Goal: Information Seeking & Learning: Learn about a topic

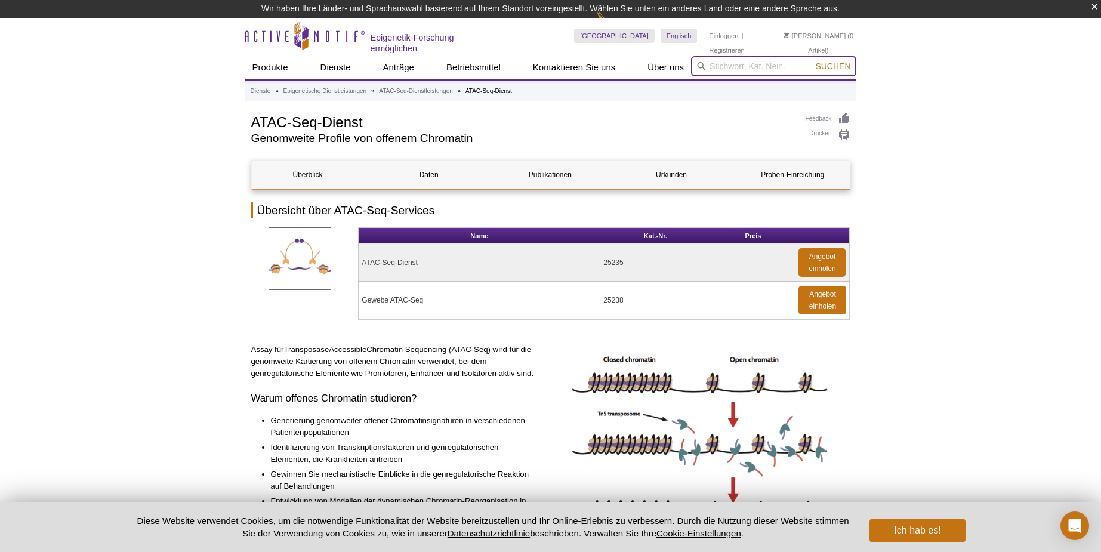
click at [744, 65] on input "search" at bounding box center [773, 66] width 165 height 20
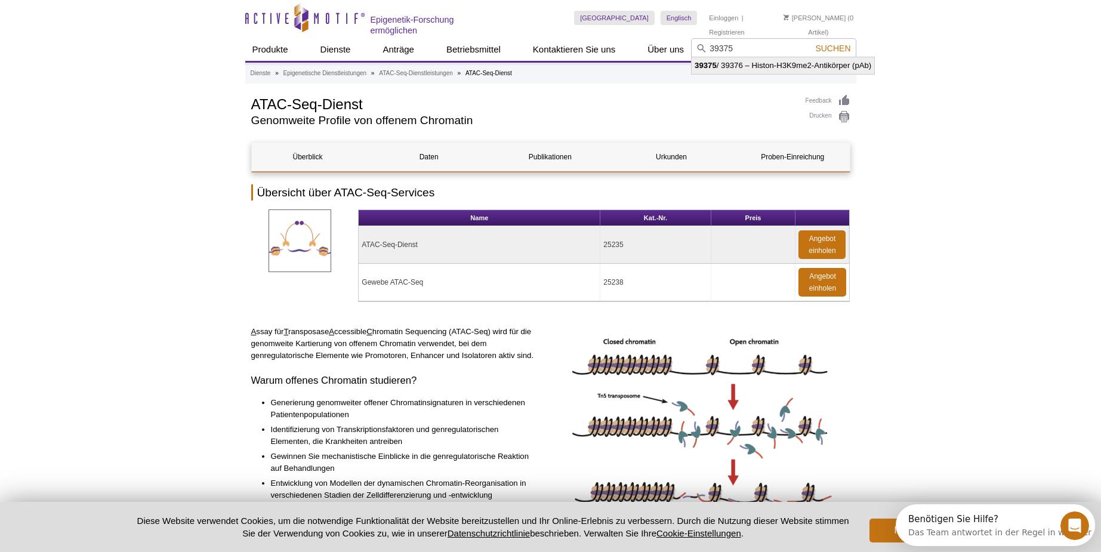
click at [744, 69] on li "39375 / 39376 – Histon-H3K9me2-Antikörper (pAb)" at bounding box center [783, 65] width 183 height 17
type input "39375 / 39376 – Histone H3K9me2 antibody (pAb)"
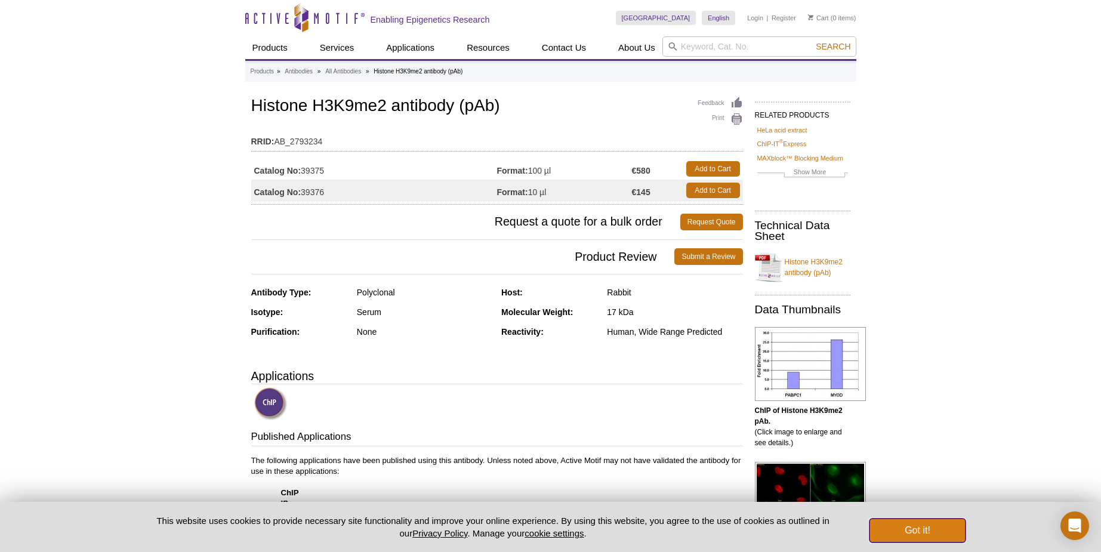
click at [939, 529] on button "Got it!" at bounding box center [917, 531] width 95 height 24
